Goal: Task Accomplishment & Management: Use online tool/utility

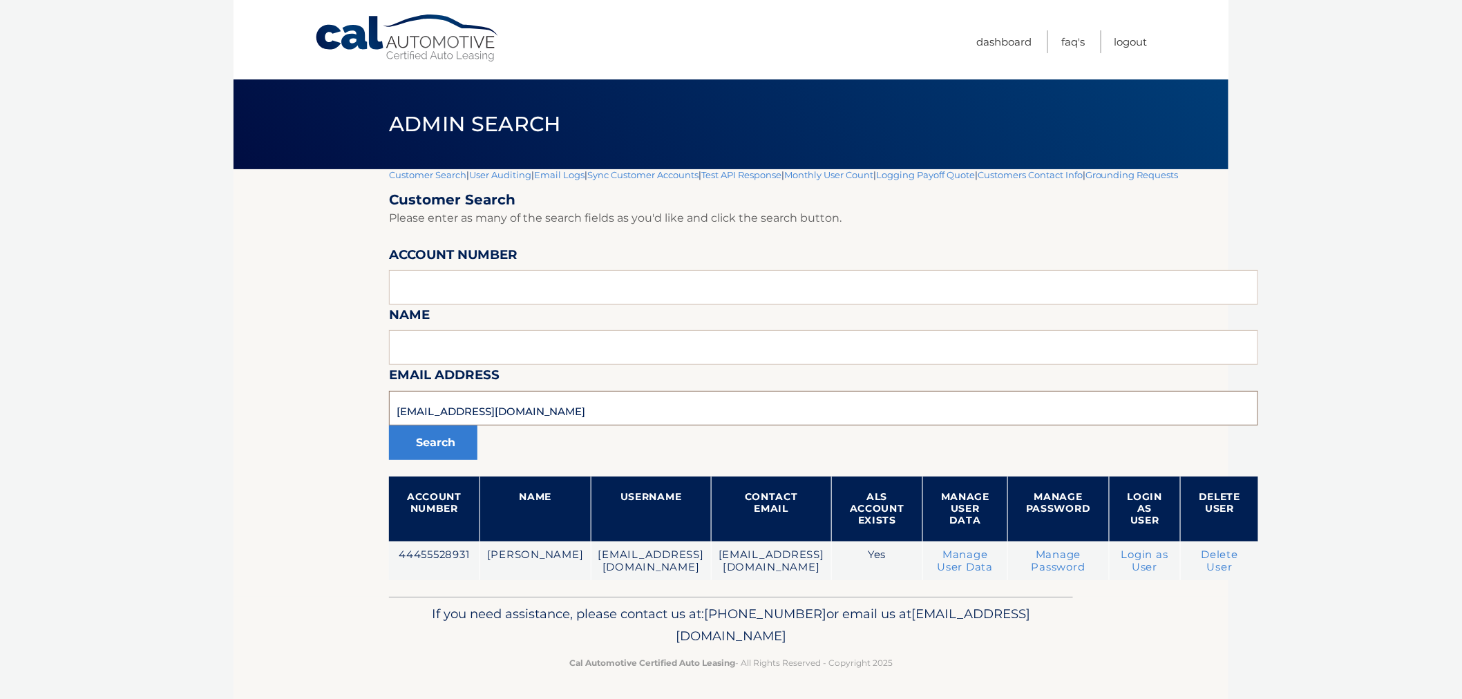
drag, startPoint x: 589, startPoint y: 401, endPoint x: 497, endPoint y: 404, distance: 91.9
click at [304, 385] on section "Customer Search | User Auditing | Email Logs | Sync Customer Accounts | Test AP…" at bounding box center [731, 383] width 995 height 428
click at [485, 285] on input "text" at bounding box center [823, 287] width 869 height 35
click at [453, 273] on input "444555" at bounding box center [823, 287] width 869 height 35
click at [466, 290] on input "444555" at bounding box center [823, 287] width 869 height 35
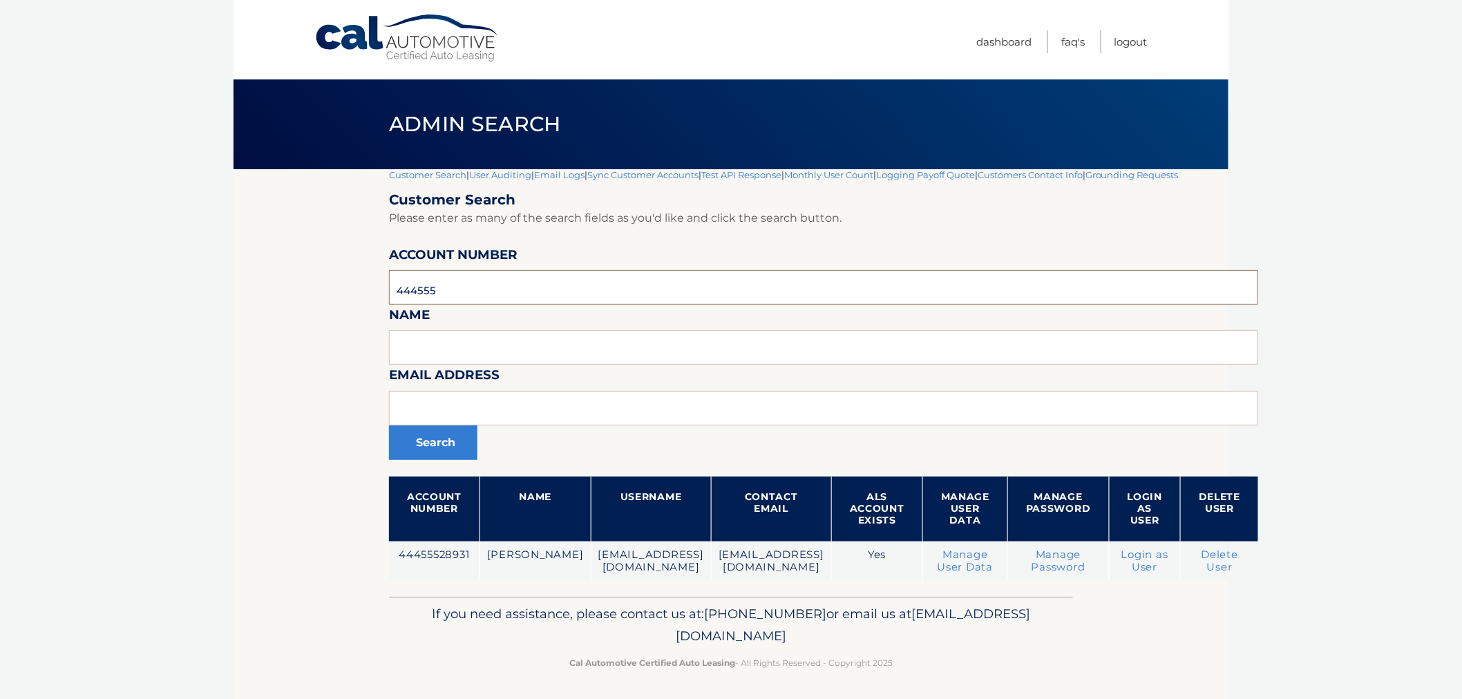
click at [466, 290] on input "444555" at bounding box center [823, 287] width 869 height 35
paste input "835763"
type input "44455835763"
click at [406, 448] on button "Search" at bounding box center [433, 443] width 88 height 35
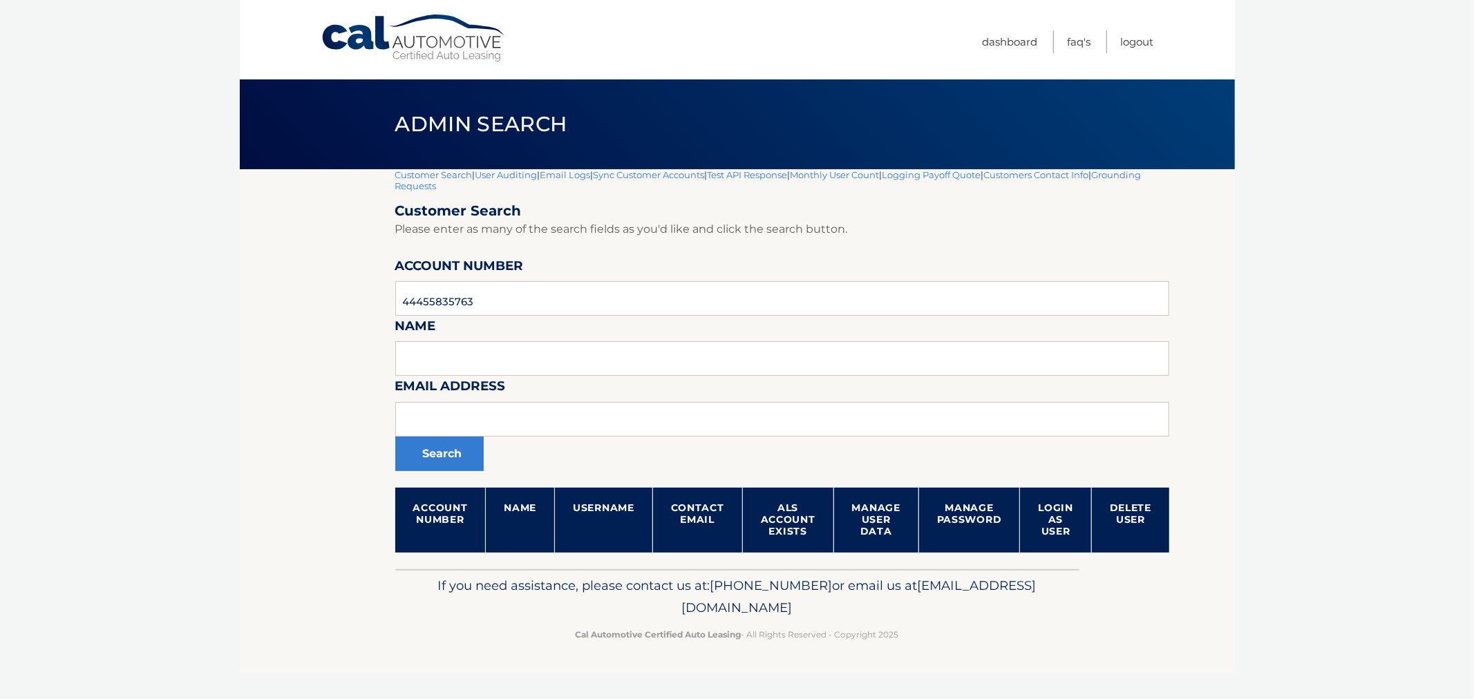
click at [377, 394] on section "Customer Search | User Auditing | Email Logs | Sync Customer Accounts | Test AP…" at bounding box center [737, 369] width 995 height 400
click at [258, 304] on section "Customer Search | User Auditing | Email Logs | Sync Customer Accounts | Test AP…" at bounding box center [737, 369] width 995 height 400
click at [433, 305] on input "44455835763" at bounding box center [782, 298] width 775 height 35
click at [415, 310] on input "44455835763" at bounding box center [782, 298] width 775 height 35
click at [396, 313] on input "44455835763" at bounding box center [782, 298] width 775 height 35
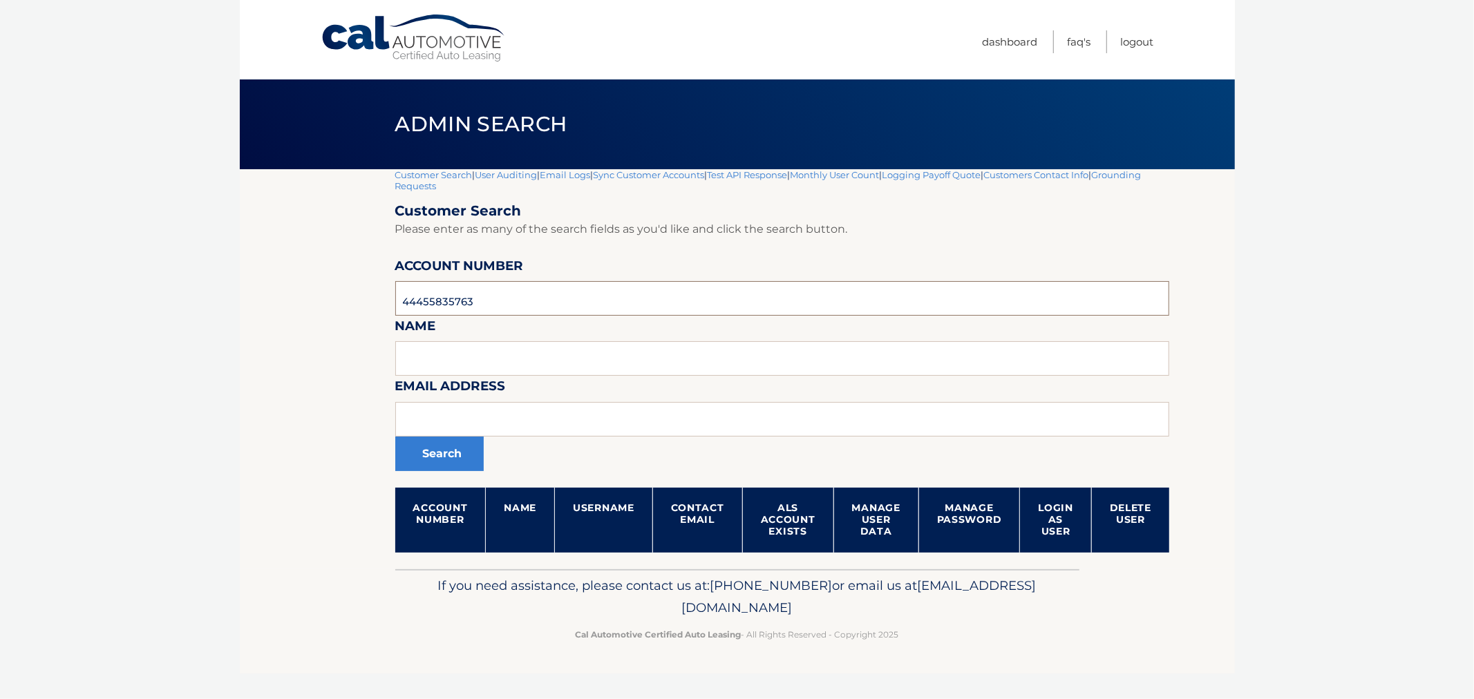
drag, startPoint x: 503, startPoint y: 312, endPoint x: 226, endPoint y: 320, distance: 277.2
click at [227, 320] on body "Cal Automotive Menu Dashboard FAQ's Logout |" at bounding box center [737, 349] width 1474 height 699
click at [439, 175] on link "Customer Search" at bounding box center [433, 174] width 77 height 11
